Goal: Information Seeking & Learning: Understand process/instructions

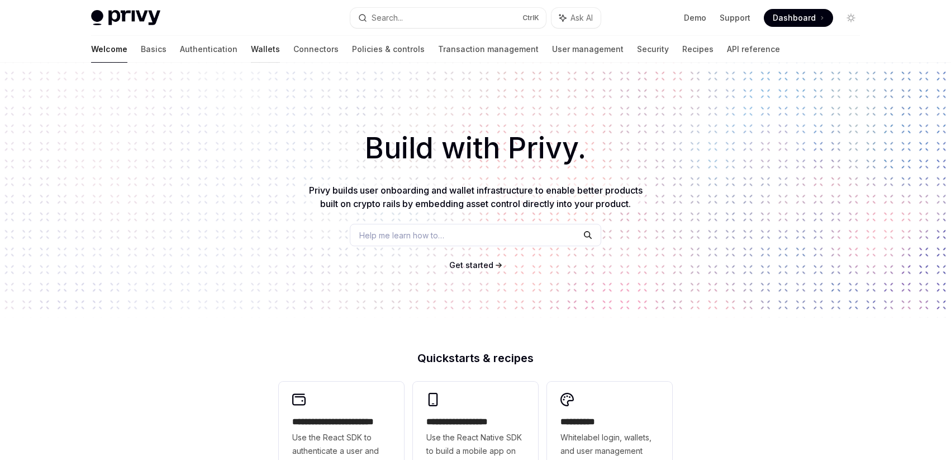
click at [251, 47] on link "Wallets" at bounding box center [265, 49] width 29 height 27
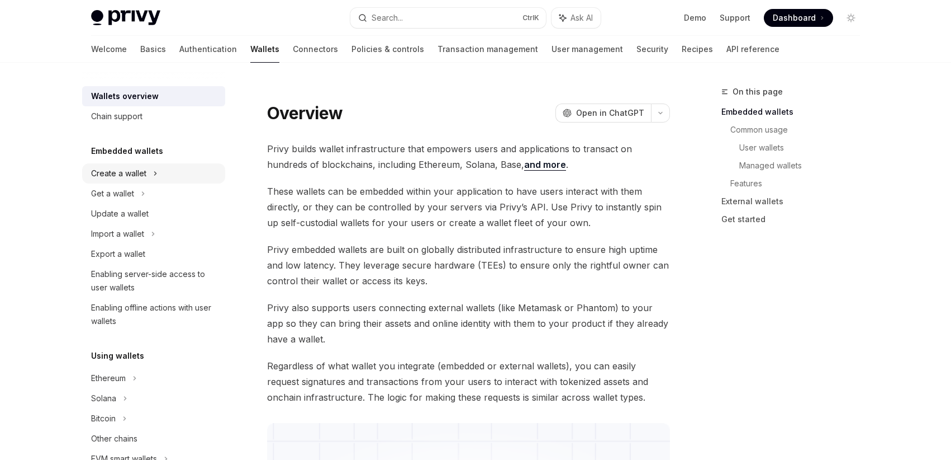
click at [148, 177] on div "Create a wallet" at bounding box center [153, 173] width 143 height 20
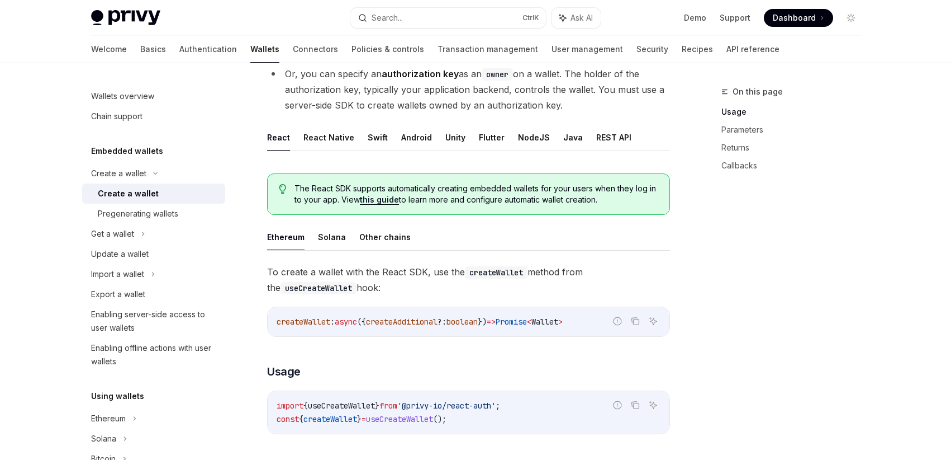
scroll to position [201, 0]
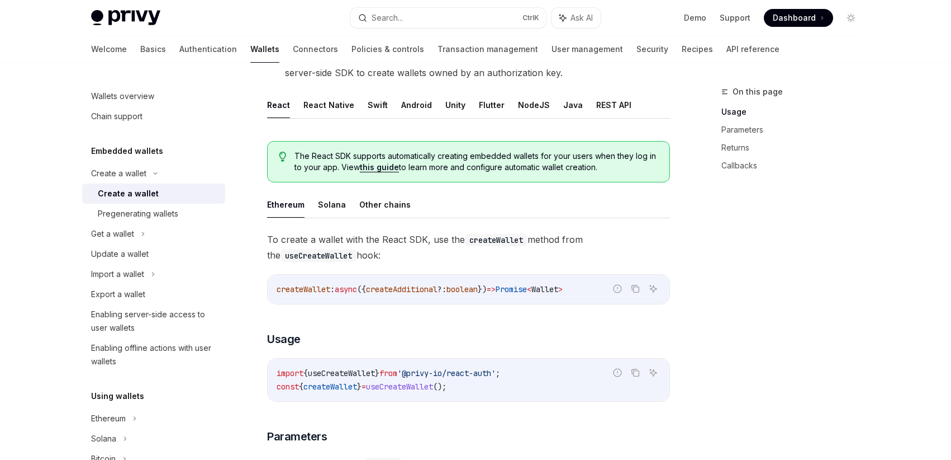
click at [571, 249] on span "To create a wallet with the React SDK, use the createWallet method from the use…" at bounding box center [468, 246] width 403 height 31
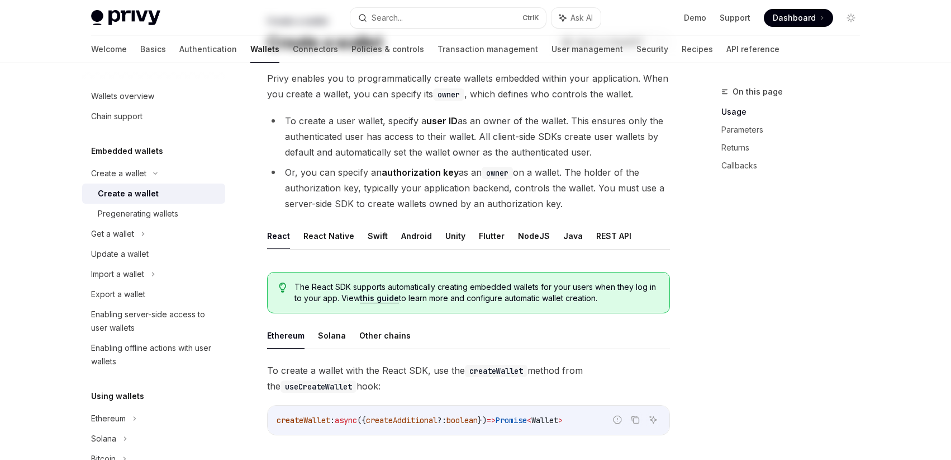
scroll to position [0, 0]
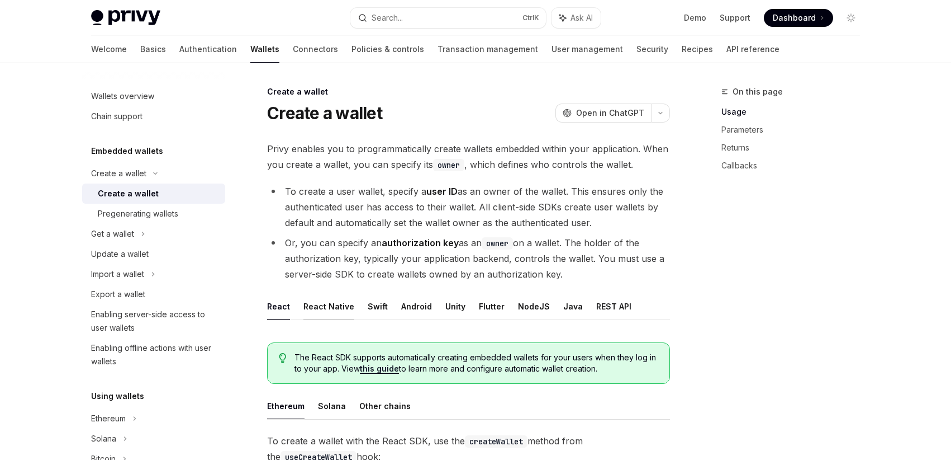
click at [340, 311] on button "React Native" at bounding box center [329, 306] width 51 height 26
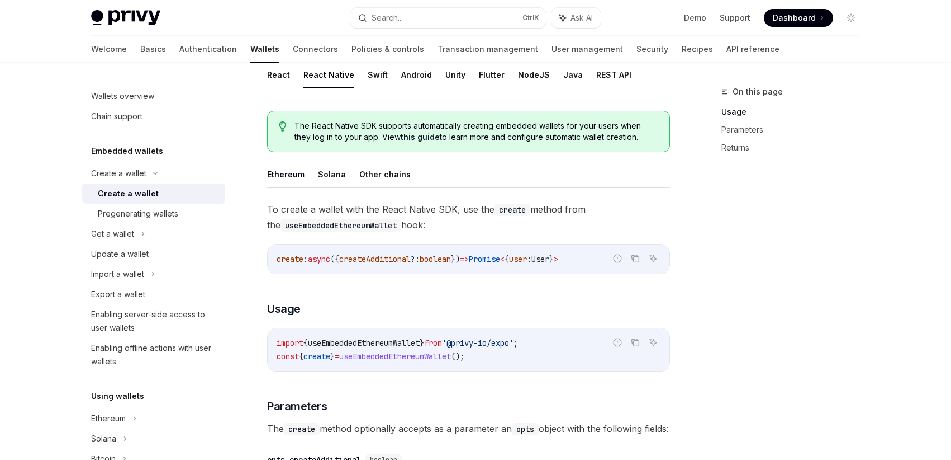
scroll to position [201, 0]
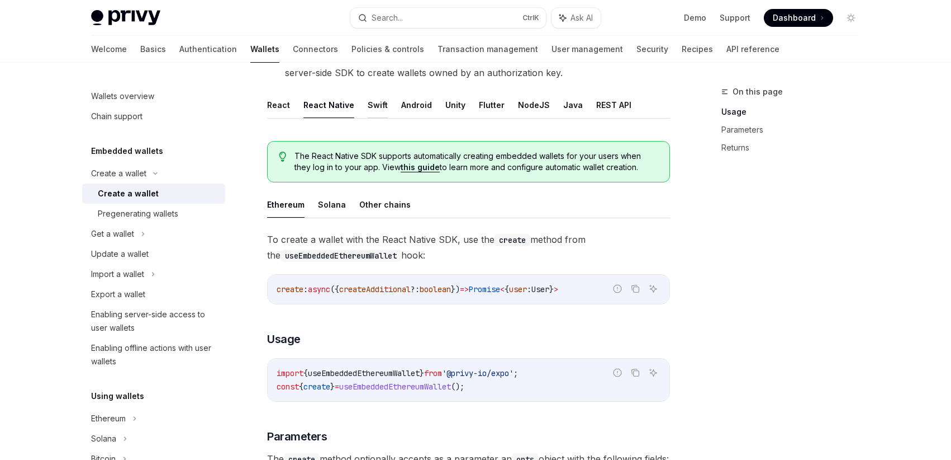
click at [368, 111] on button "Swift" at bounding box center [378, 105] width 20 height 26
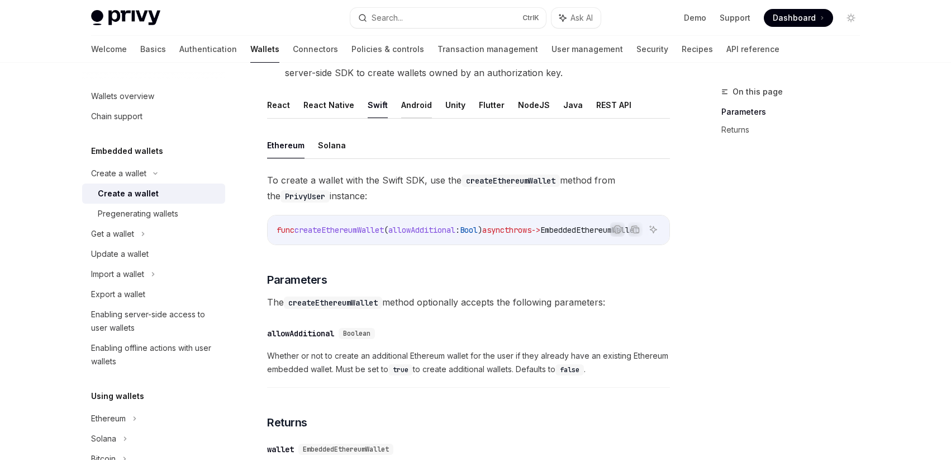
click at [417, 111] on button "Android" at bounding box center [416, 105] width 31 height 26
click at [276, 106] on button "React" at bounding box center [278, 105] width 23 height 26
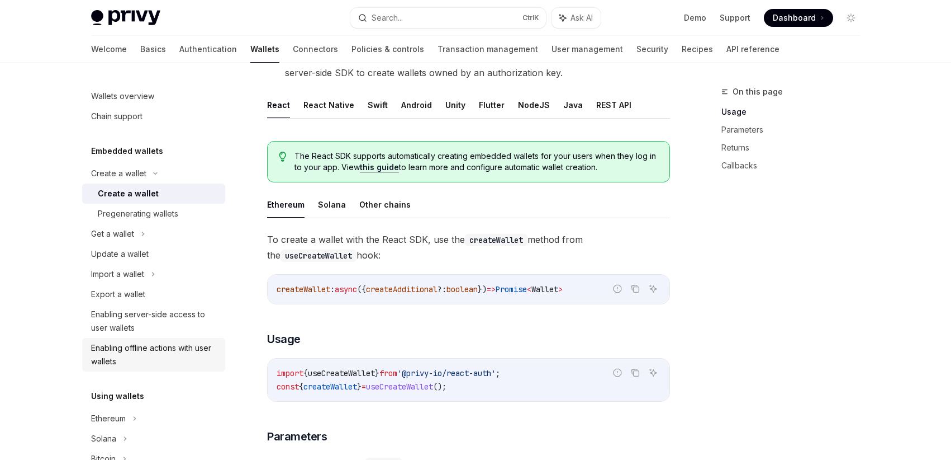
scroll to position [67, 0]
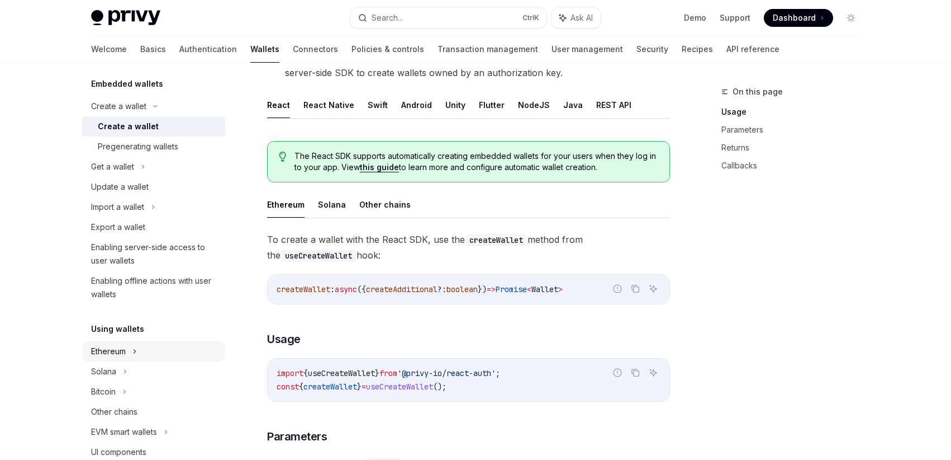
click at [130, 351] on div "Ethereum" at bounding box center [153, 351] width 143 height 20
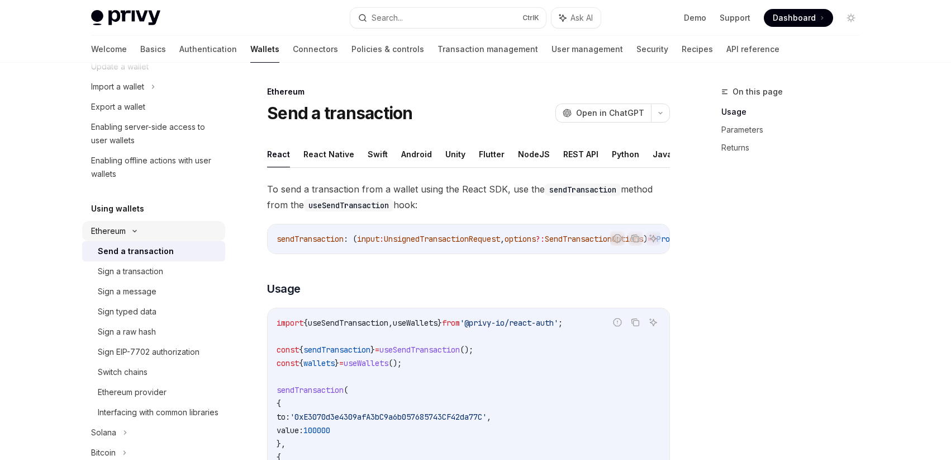
scroll to position [201, 0]
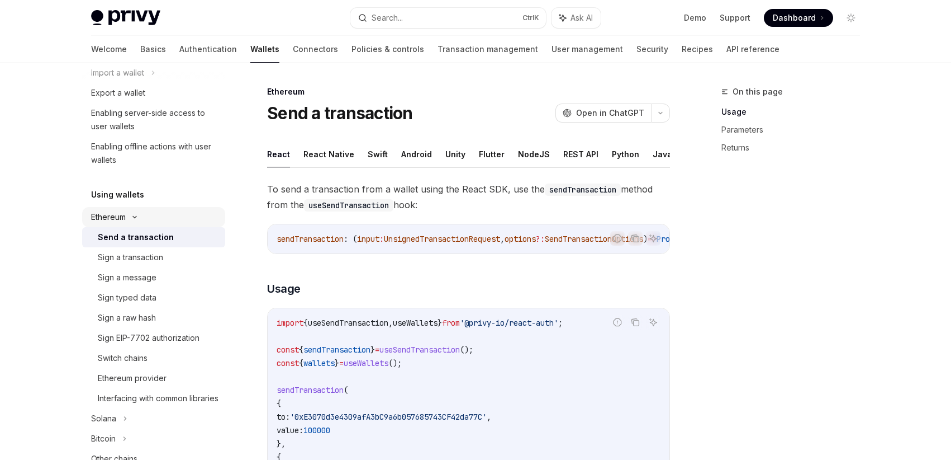
click at [138, 222] on div "Ethereum" at bounding box center [153, 217] width 143 height 20
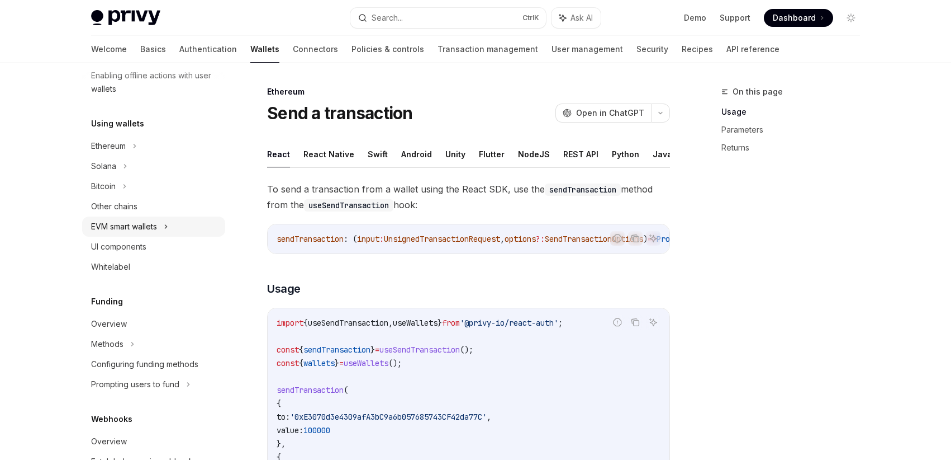
scroll to position [139, 0]
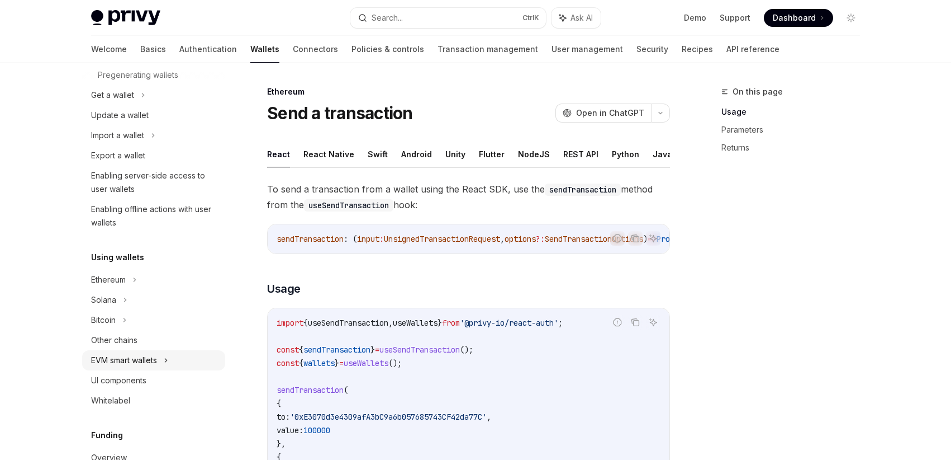
click at [140, 356] on div "EVM smart wallets" at bounding box center [124, 359] width 66 height 13
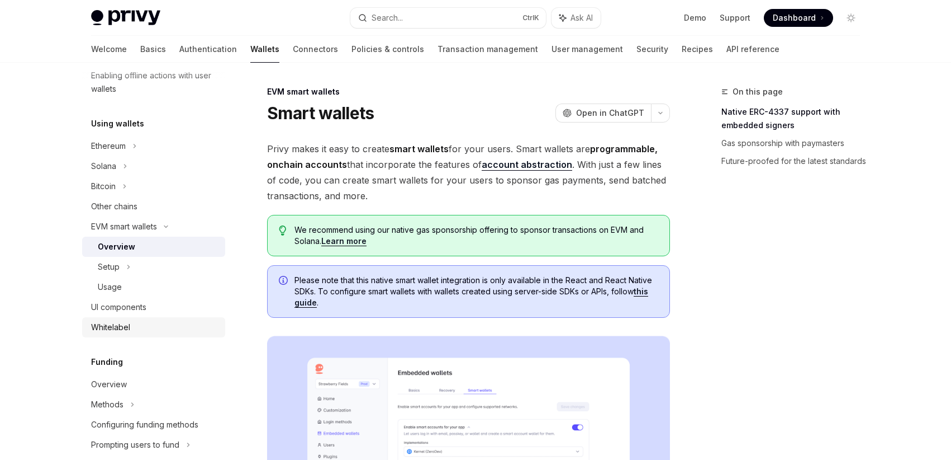
scroll to position [273, 0]
click at [116, 271] on div "Setup" at bounding box center [109, 265] width 22 height 13
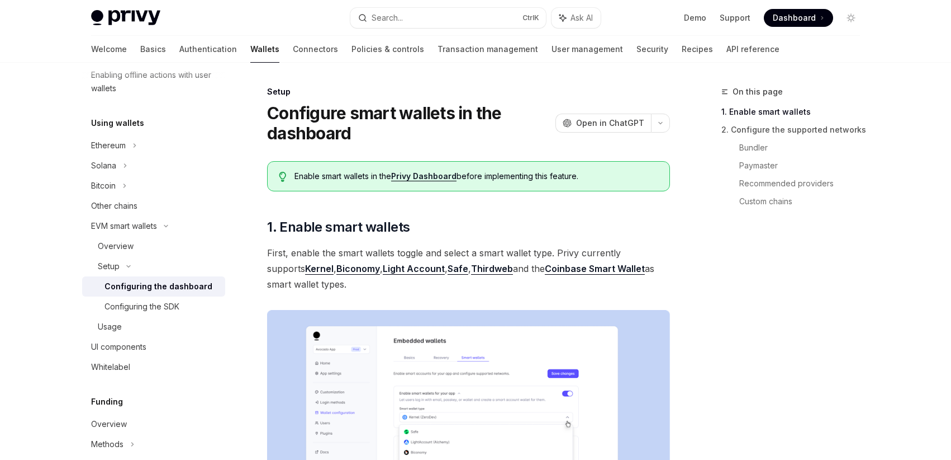
click at [130, 288] on div "Configuring the dashboard" at bounding box center [159, 286] width 108 height 13
click at [442, 340] on img at bounding box center [468, 443] width 403 height 266
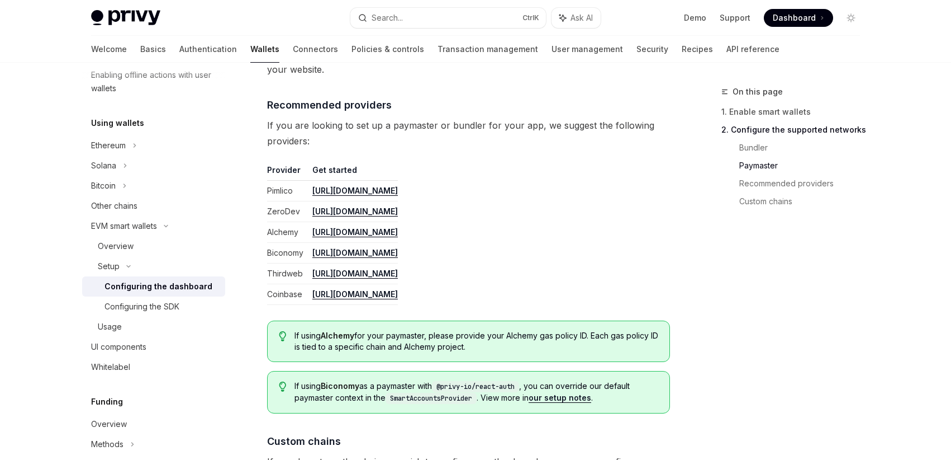
scroll to position [1342, 0]
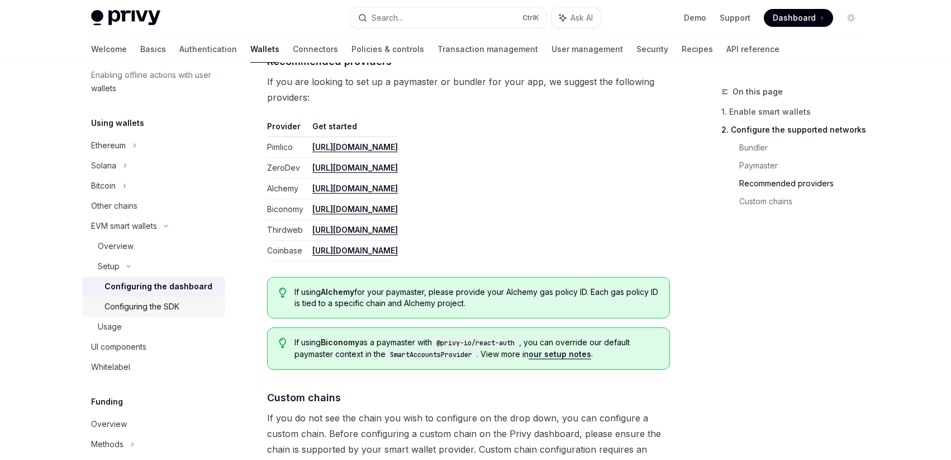
click at [191, 301] on div "Configuring the SDK" at bounding box center [162, 306] width 114 height 13
type textarea "*"
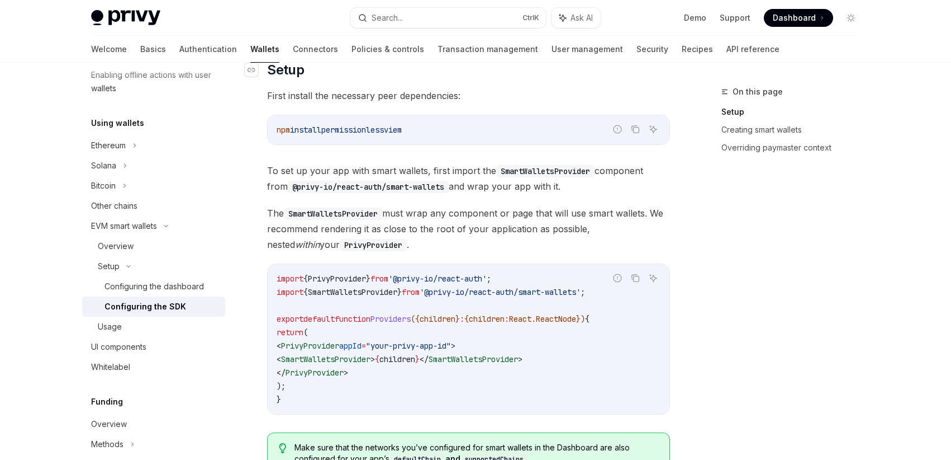
scroll to position [268, 0]
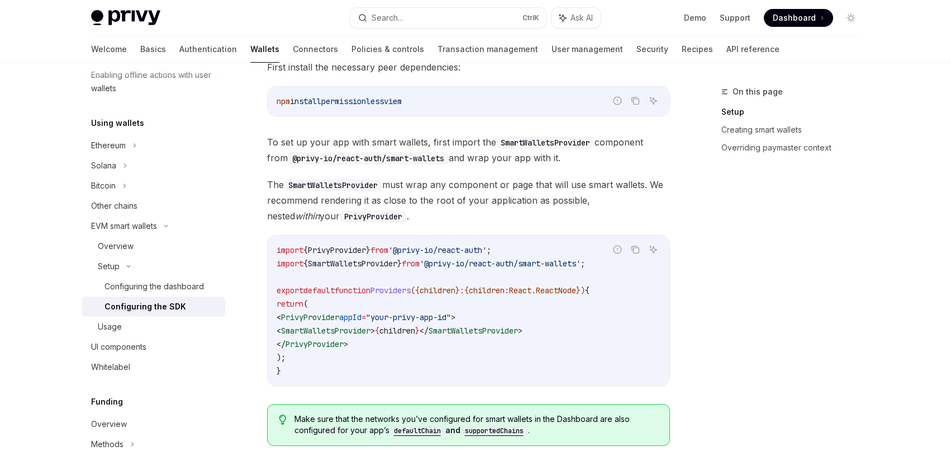
click at [310, 329] on span "SmartWalletsProvider" at bounding box center [325, 330] width 89 height 10
copy span "SmartWalletsProvider"
click at [543, 260] on span "'@privy-io/react-auth/smart-wallets'" at bounding box center [500, 263] width 161 height 10
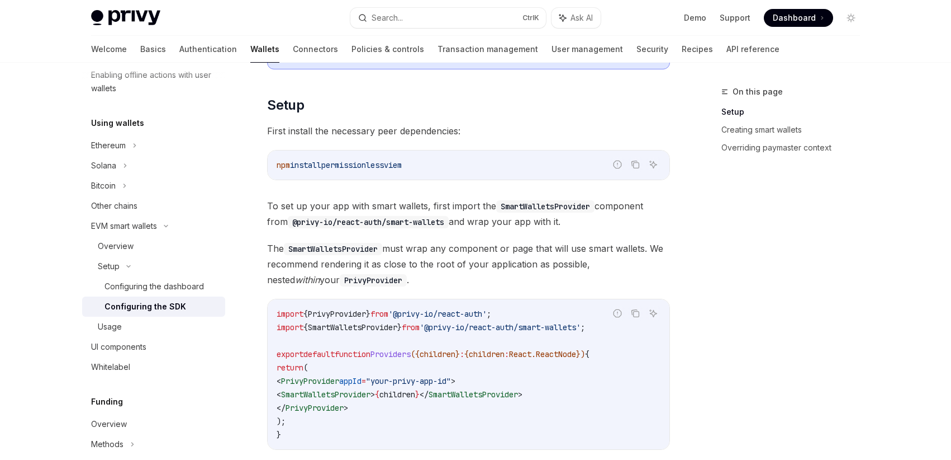
scroll to position [134, 0]
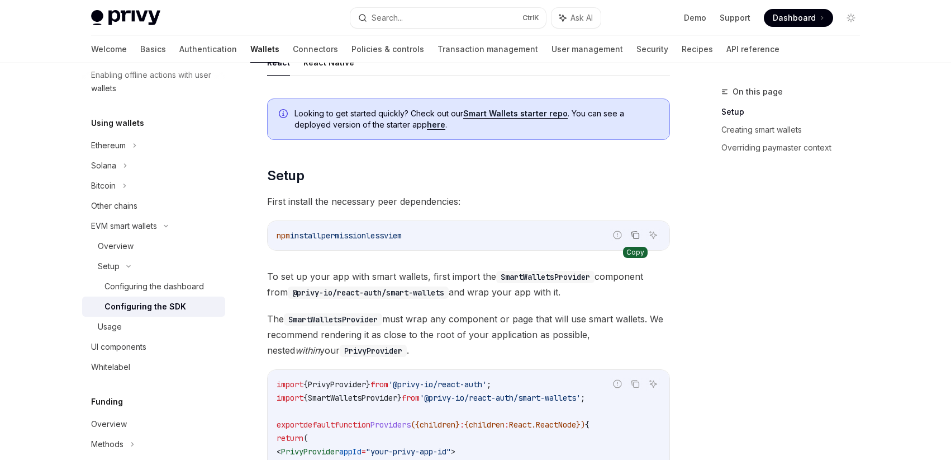
click at [636, 236] on icon "Copy the contents from the code block" at bounding box center [635, 234] width 9 height 9
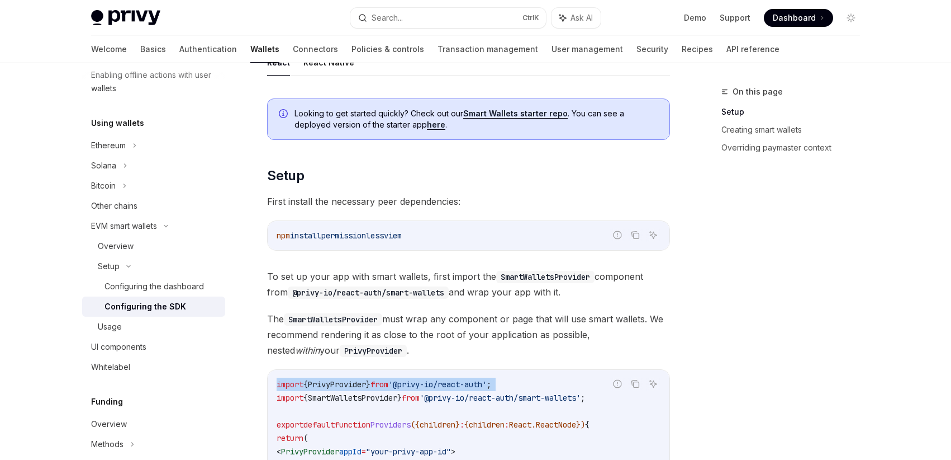
drag, startPoint x: 615, startPoint y: 401, endPoint x: 276, endPoint y: 401, distance: 339.3
click at [276, 401] on div "Report incorrect code Copy Ask AI import { PrivyProvider } from '@privy-io/reac…" at bounding box center [468, 444] width 403 height 151
click at [273, 399] on div "import { PrivyProvider } from '@privy-io/react-auth' ; import { SmartWalletsPro…" at bounding box center [469, 445] width 402 height 150
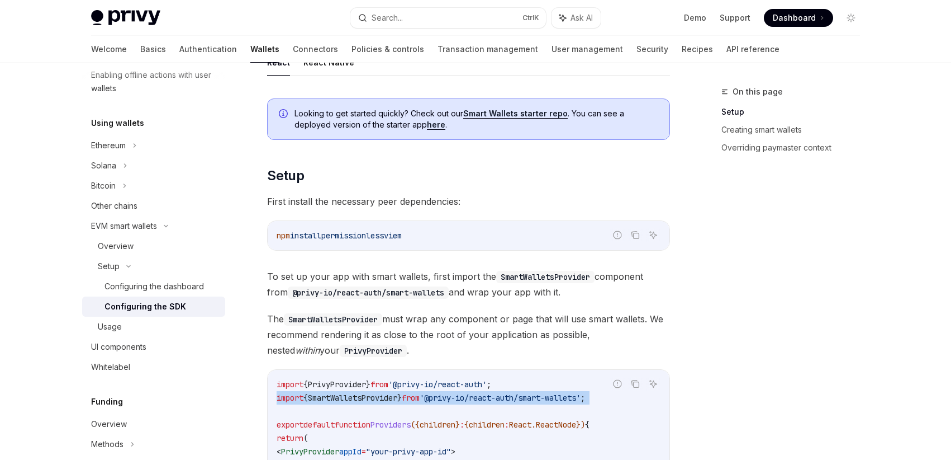
drag, startPoint x: 278, startPoint y: 398, endPoint x: 623, endPoint y: 412, distance: 345.2
click at [623, 412] on code "import { PrivyProvider } from '@privy-io/react-auth' ; import { SmartWalletsPro…" at bounding box center [469, 444] width 384 height 134
copy code "import { SmartWalletsProvider } from '@privy-io/react-auth/smart-wallets' ;"
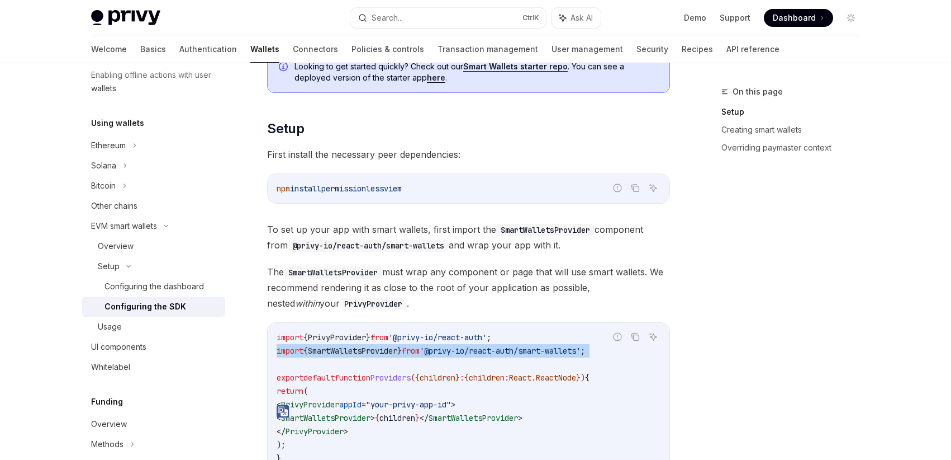
scroll to position [268, 0]
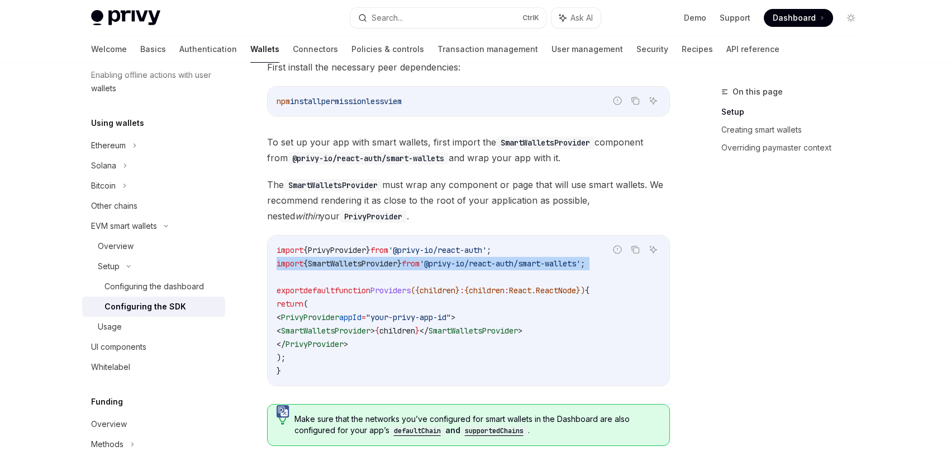
click at [423, 271] on code "import { PrivyProvider } from '@privy-io/react-auth' ; import { SmartWalletsPro…" at bounding box center [469, 310] width 384 height 134
